Goal: Go to known website: Access a specific website the user already knows

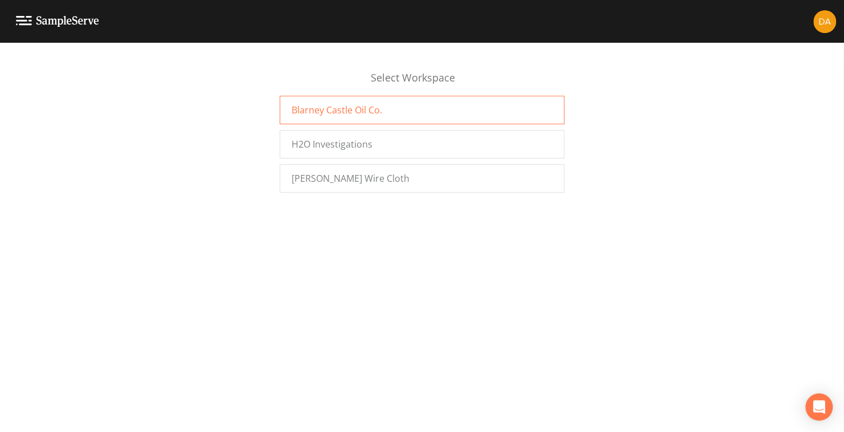
click at [337, 106] on span "Blarney Castle Oil Co." at bounding box center [337, 110] width 91 height 14
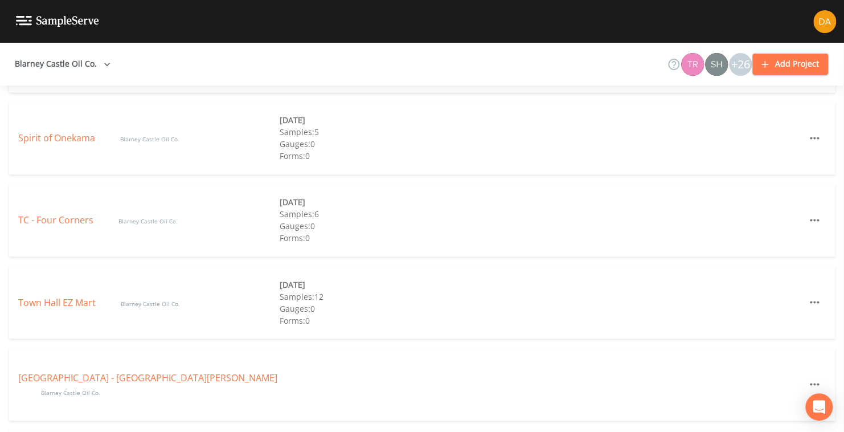
scroll to position [2980, 0]
